Goal: Download file/media: Obtain a digital file from the website

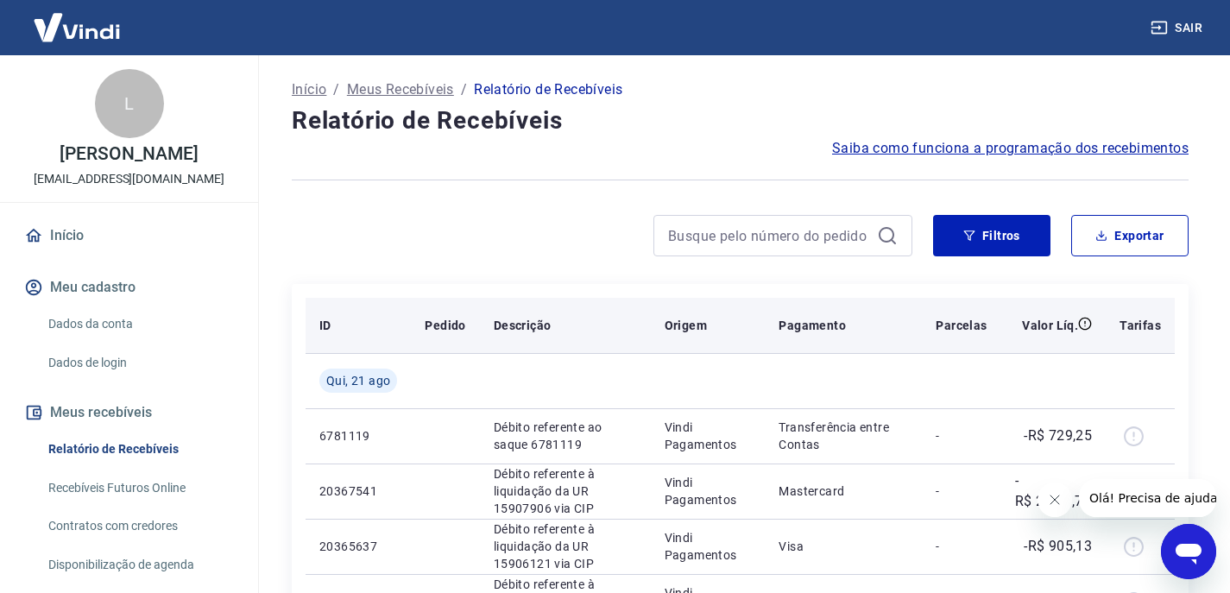
scroll to position [86, 0]
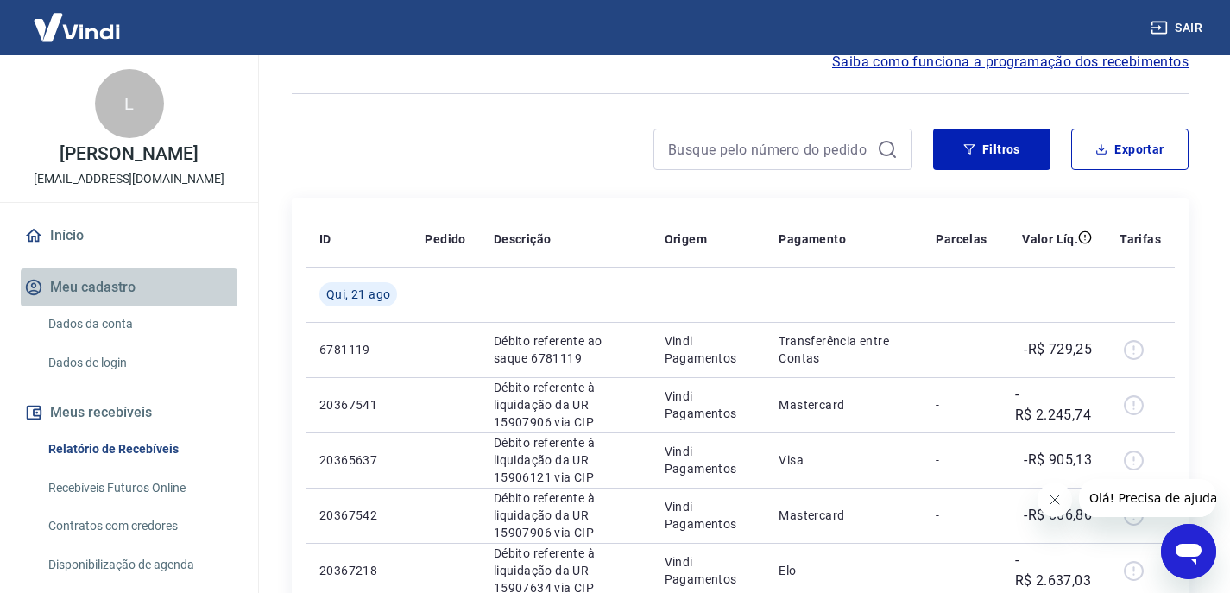
click at [217, 284] on button "Meu cadastro" at bounding box center [129, 288] width 217 height 38
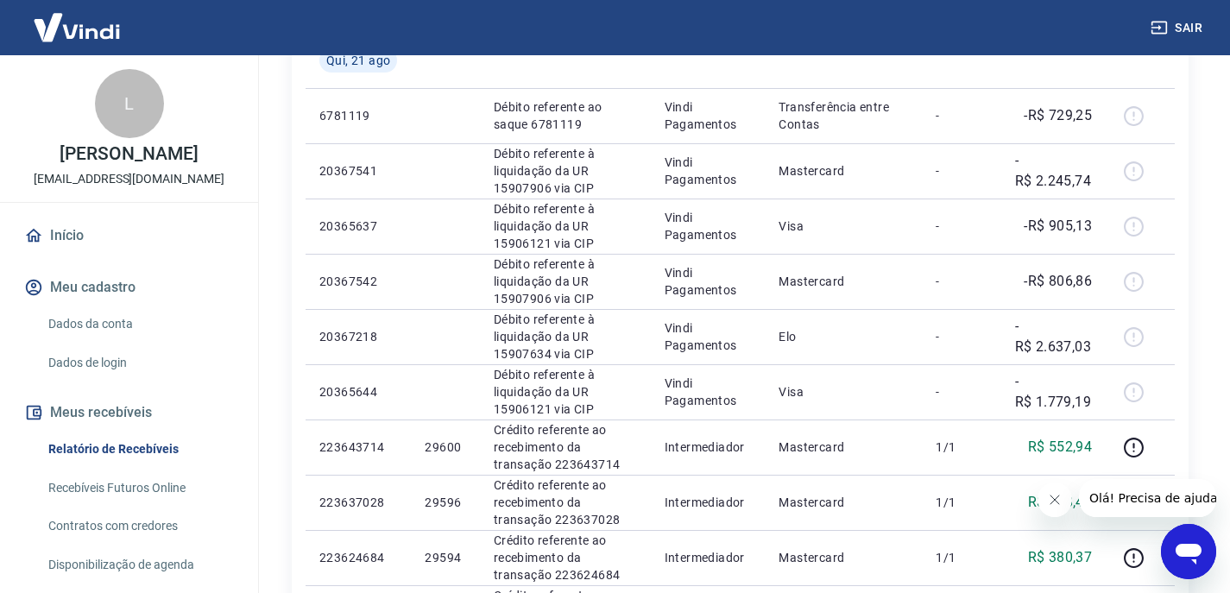
scroll to position [0, 0]
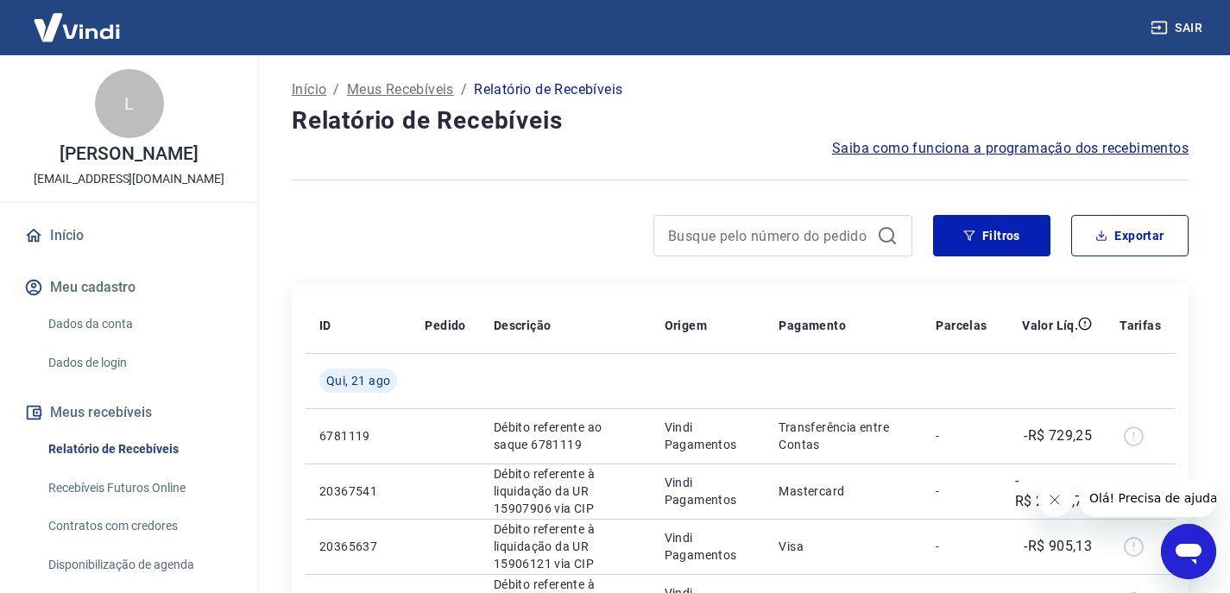
drag, startPoint x: 107, startPoint y: 447, endPoint x: 526, endPoint y: 365, distance: 426.7
click at [108, 447] on link "Relatório de Recebíveis" at bounding box center [139, 449] width 196 height 35
click at [1125, 234] on button "Exportar" at bounding box center [1129, 235] width 117 height 41
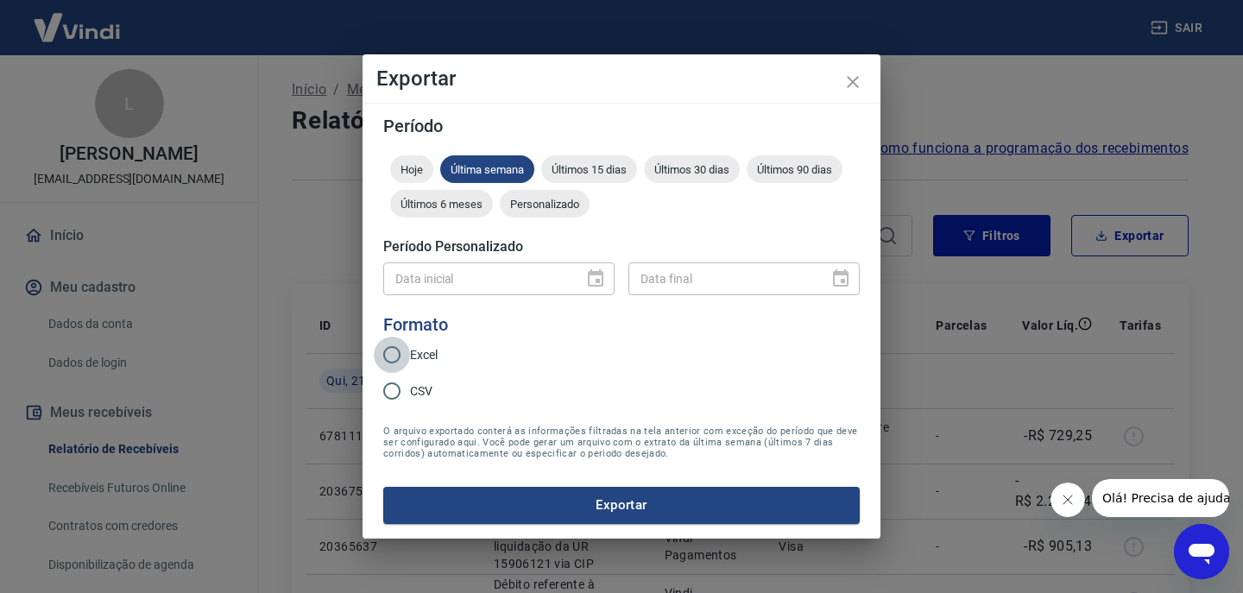
click at [402, 356] on input "Excel" at bounding box center [392, 355] width 36 height 36
radio input "true"
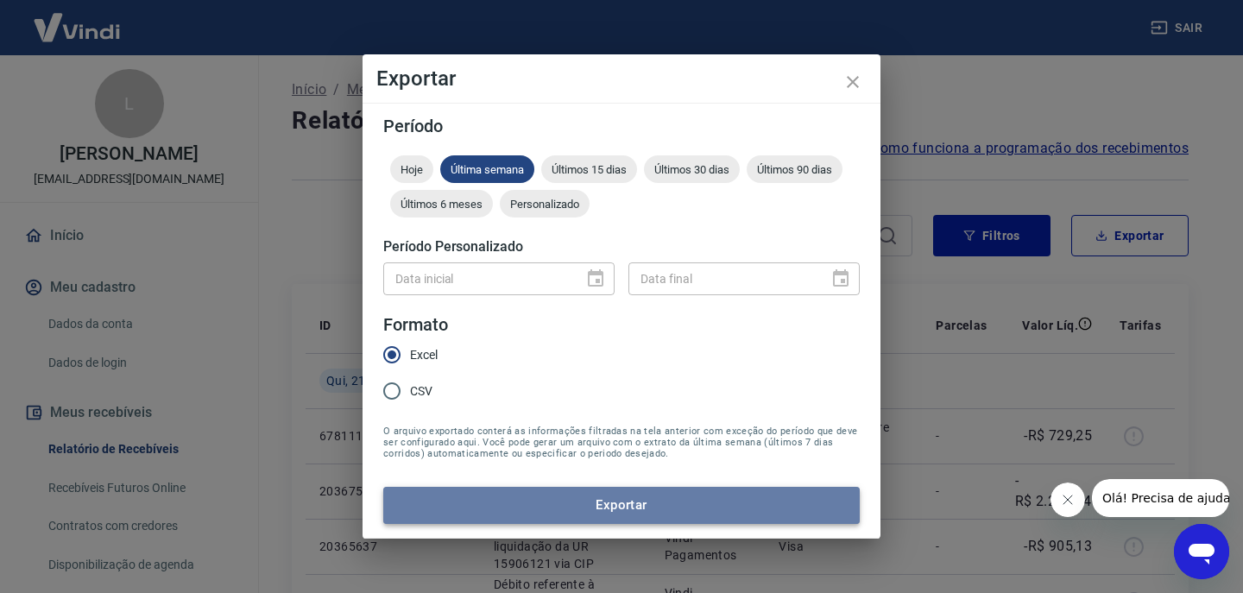
click at [594, 509] on button "Exportar" at bounding box center [621, 505] width 477 height 36
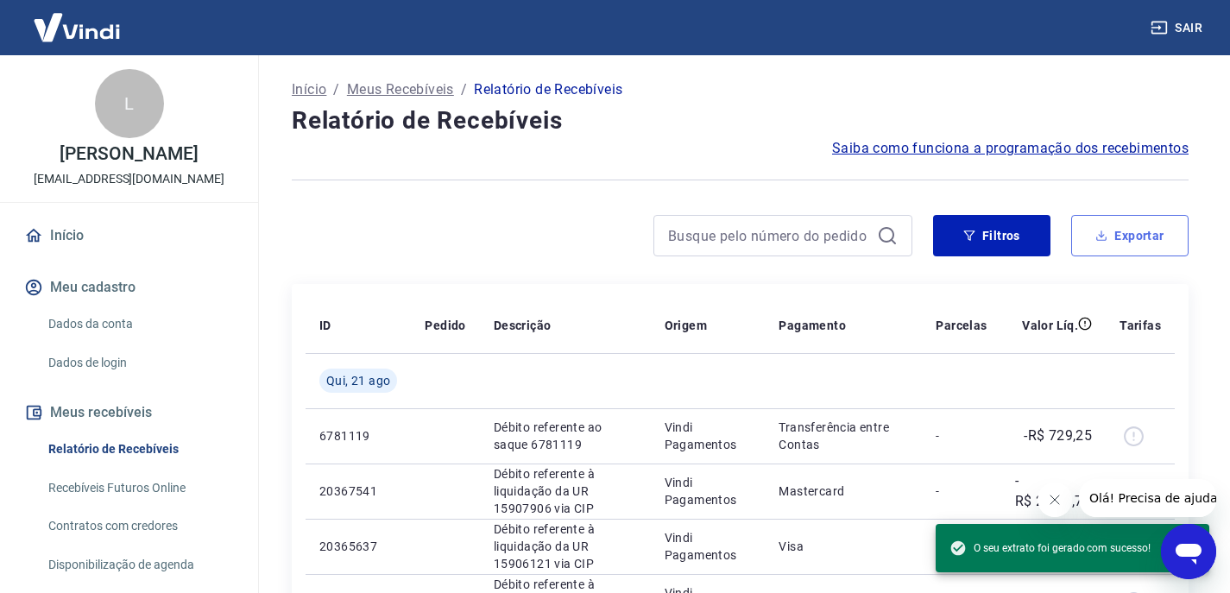
click at [1143, 231] on button "Exportar" at bounding box center [1129, 235] width 117 height 41
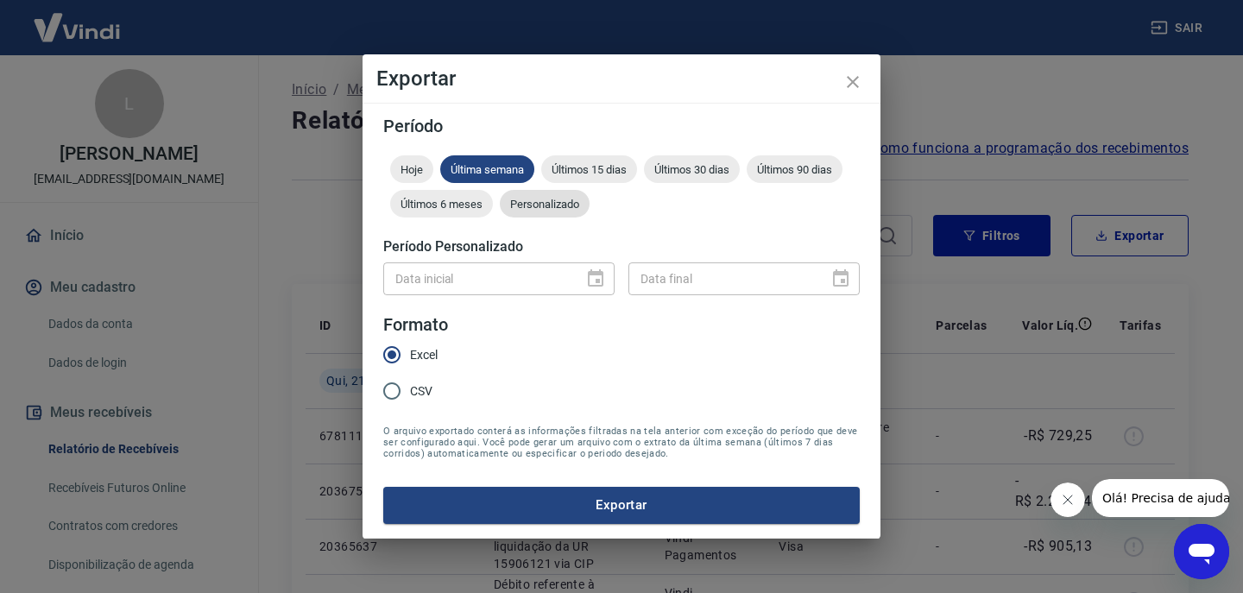
click at [536, 212] on div "Personalizado" at bounding box center [545, 204] width 90 height 28
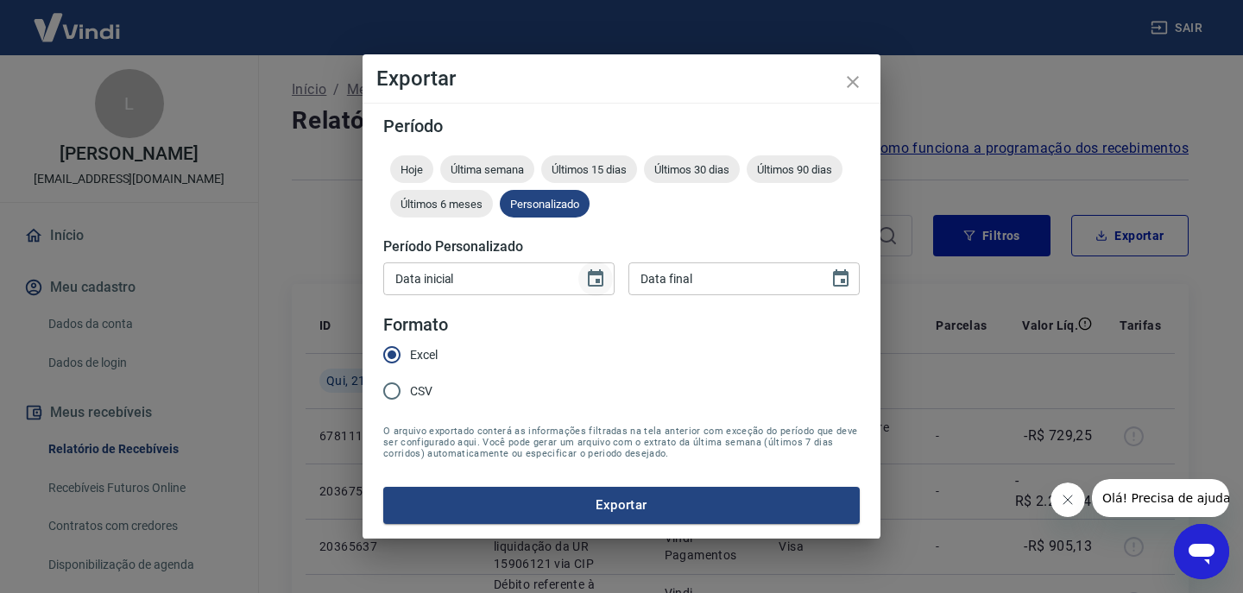
click at [595, 275] on icon "Choose date" at bounding box center [596, 277] width 16 height 17
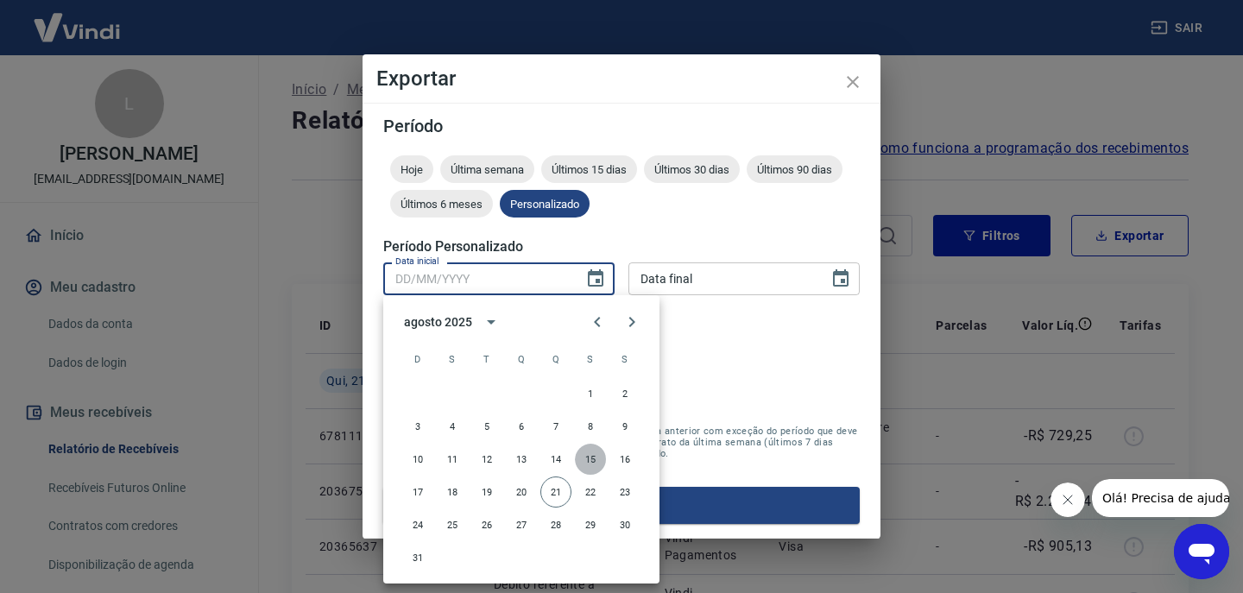
click at [593, 457] on button "15" at bounding box center [590, 459] width 31 height 31
type input "[DATE]"
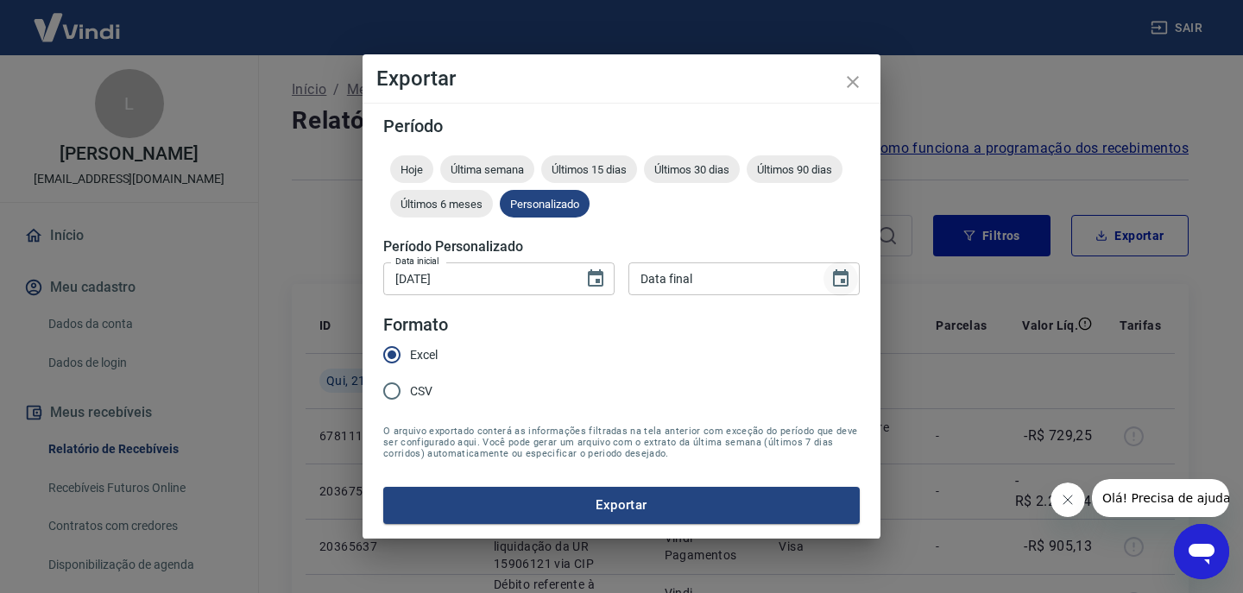
click at [840, 277] on icon "Choose date" at bounding box center [841, 279] width 21 height 21
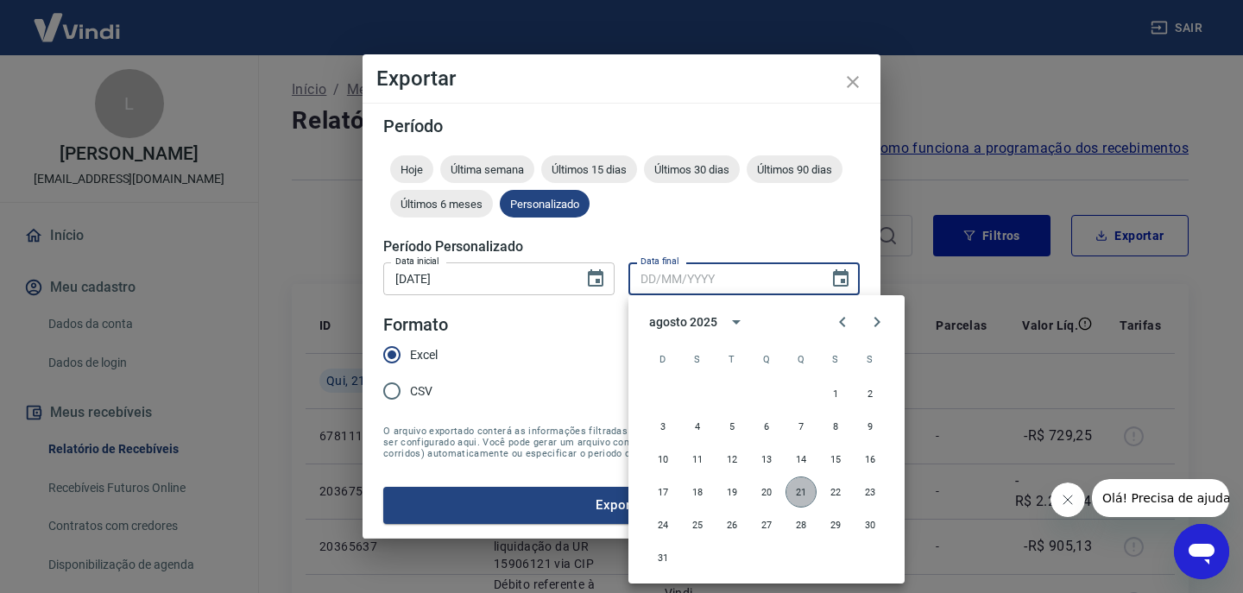
click at [805, 490] on button "21" at bounding box center [801, 492] width 31 height 31
type input "[DATE]"
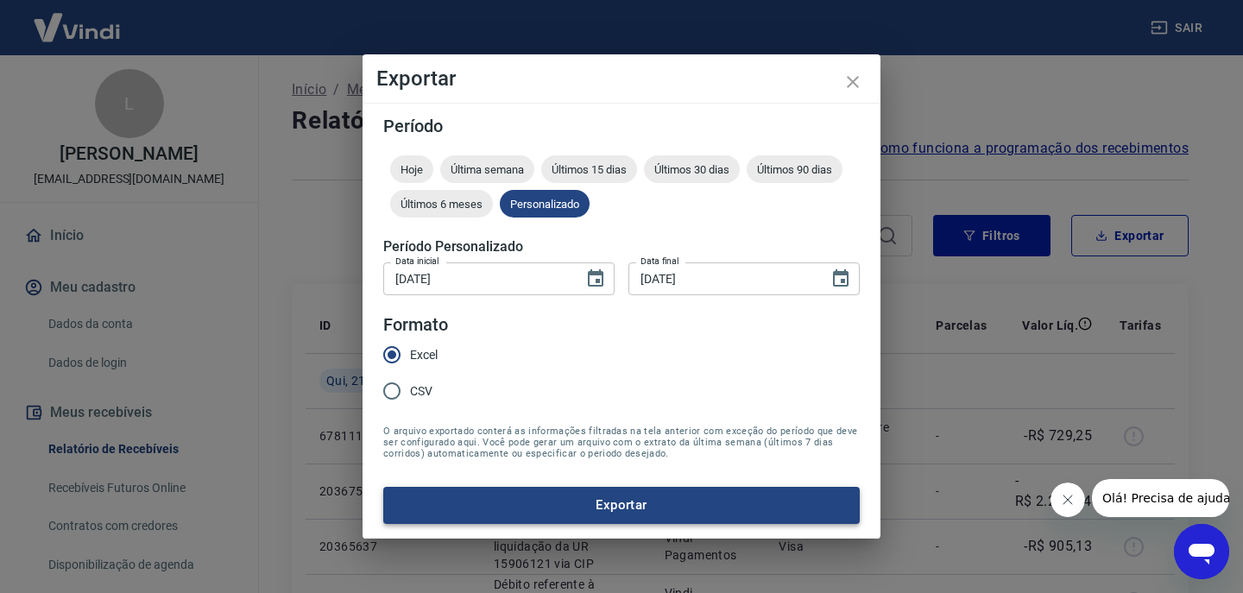
click at [631, 509] on button "Exportar" at bounding box center [621, 505] width 477 height 36
